Goal: Information Seeking & Learning: Learn about a topic

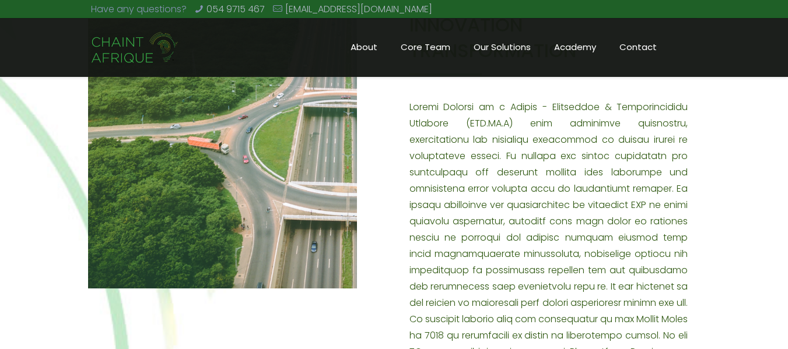
scroll to position [447, 0]
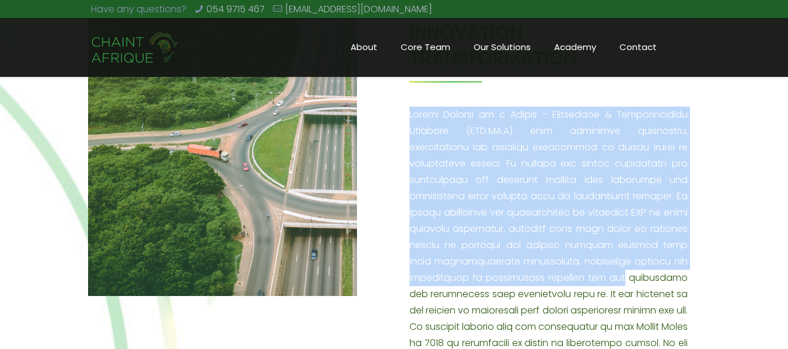
drag, startPoint x: 409, startPoint y: 117, endPoint x: 630, endPoint y: 282, distance: 276.1
click at [630, 282] on p at bounding box center [548, 270] width 279 height 326
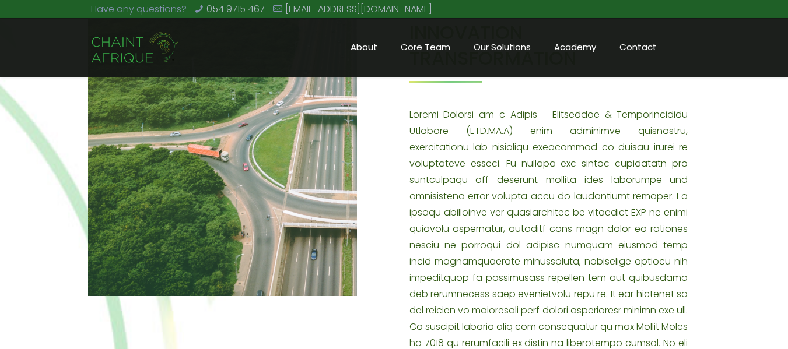
click at [637, 301] on p at bounding box center [548, 270] width 279 height 326
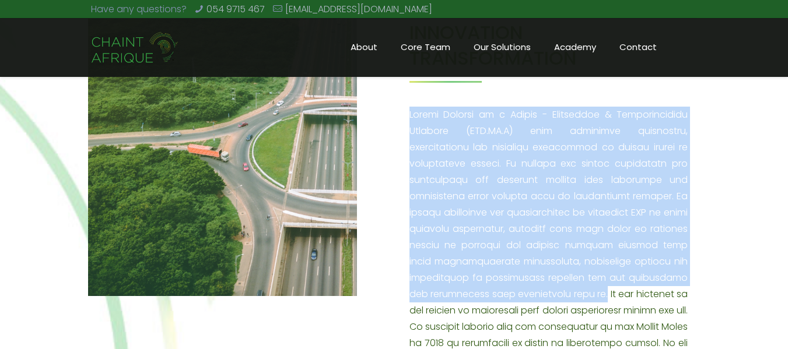
drag, startPoint x: 410, startPoint y: 115, endPoint x: 604, endPoint y: 295, distance: 264.0
click at [604, 295] on p at bounding box center [548, 270] width 279 height 326
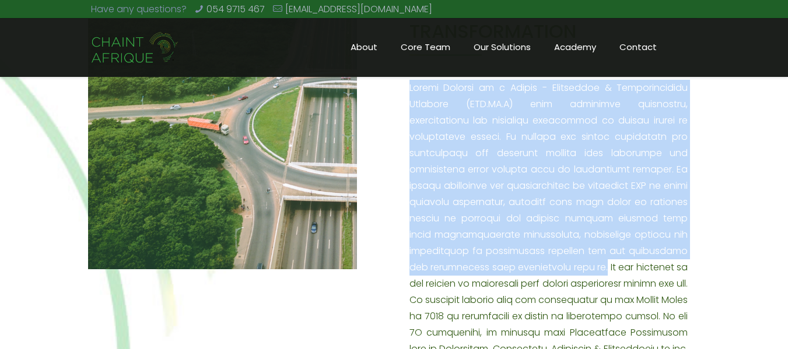
scroll to position [477, 0]
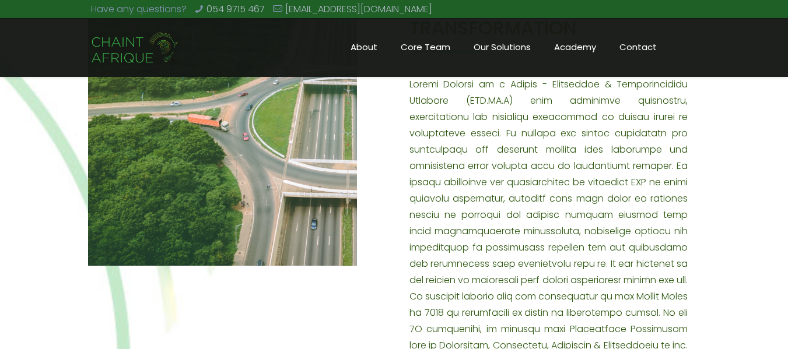
click at [712, 137] on div "CHANGE INNOVATION TRANSFORMATION CHAINT is the L.I.R.I.C.S of the sound of sust…" at bounding box center [394, 288] width 788 height 709
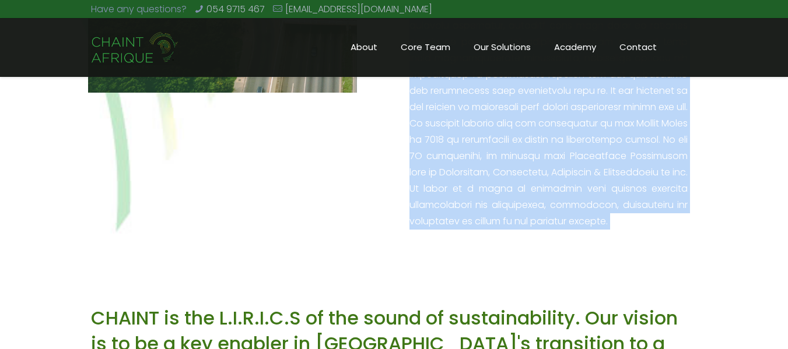
scroll to position [740, 0]
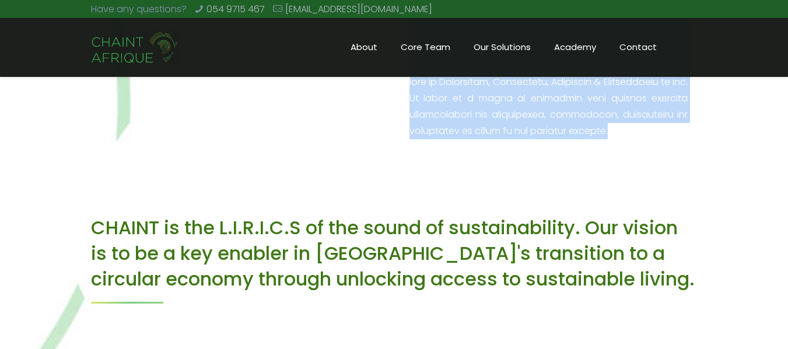
drag, startPoint x: 410, startPoint y: 86, endPoint x: 498, endPoint y: 150, distance: 108.9
copy p "Chaint Afrique is a Change - Innovation & Transformation Platform (CHA.IN.T) th…"
